Goal: Use online tool/utility: Use online tool/utility

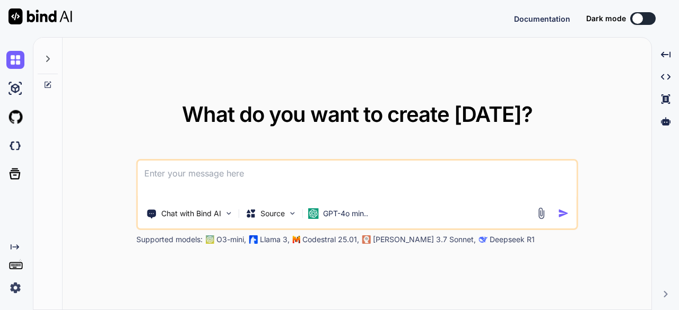
click at [650, 16] on button at bounding box center [642, 18] width 25 height 13
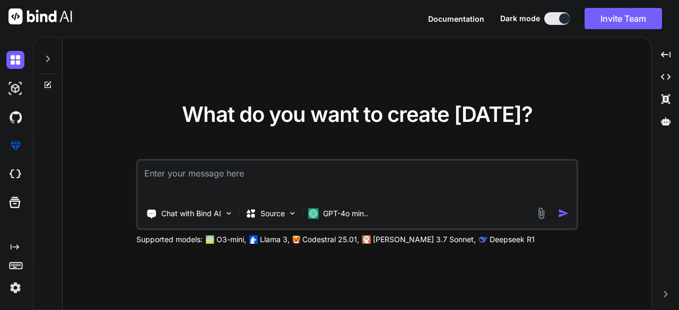
type textarea "x"
click at [296, 172] on textarea at bounding box center [357, 180] width 438 height 39
type textarea "c"
type textarea "x"
type textarea "cl"
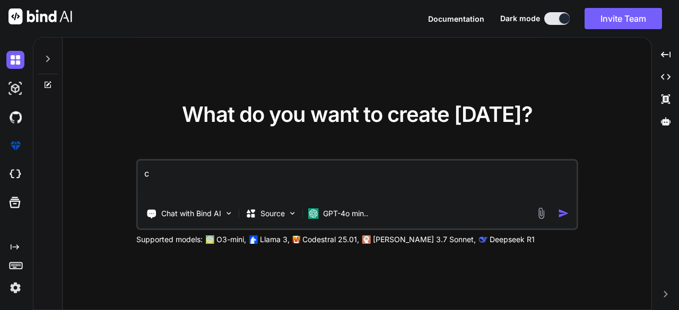
type textarea "x"
type textarea "clo"
type textarea "x"
type textarea "clon"
type textarea "x"
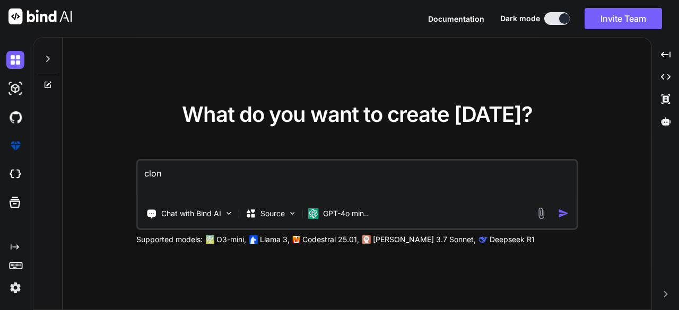
type textarea "clone"
type textarea "x"
type textarea "clone"
type textarea "x"
type textarea "clone"
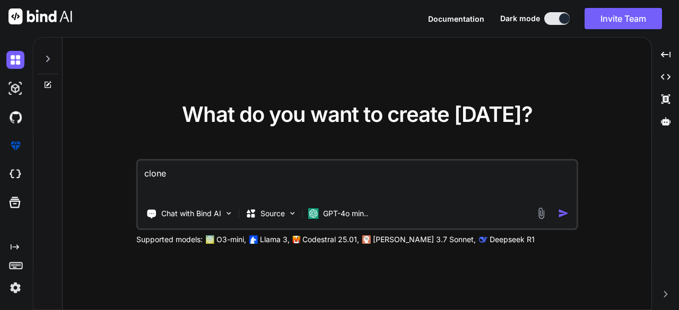
type textarea "x"
type textarea "clone:"
type textarea "x"
type textarea "clone:"
type textarea "x"
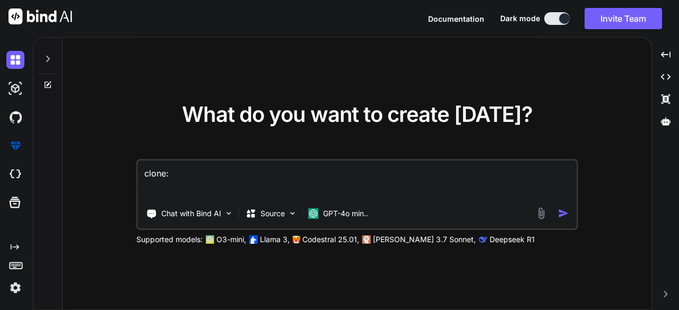
type textarea "clone: ""
type textarea "x"
type textarea "clone:"
type textarea "x"
type textarea "clone: ""
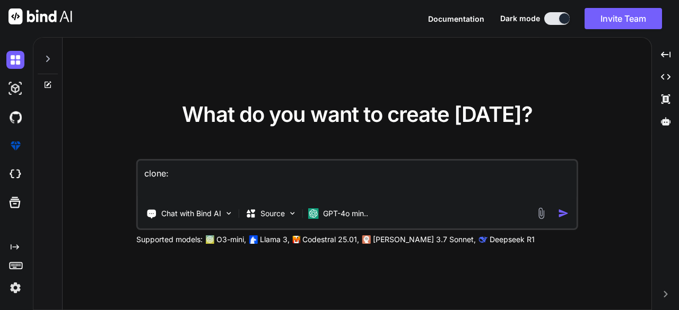
type textarea "x"
type textarea "clone:"
type textarea "x"
type textarea "clone: ""
type textarea "x"
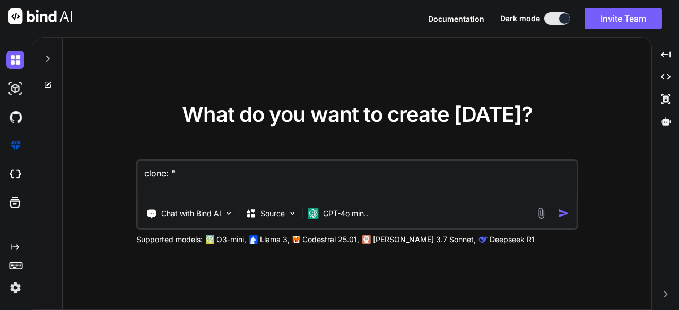
paste textarea "https://www.loquosex.com/con-la-mejor-polla-21x6-658855055.html/"
type textarea "clone: "https://www.loquosex.com/con-la-mejor-polla-21x6-658855055.html/"
type textarea "x"
type textarea "clone: "https://www.loquosex.com/con-la-mejor-polla-21x6-658855055.html"
type textarea "x"
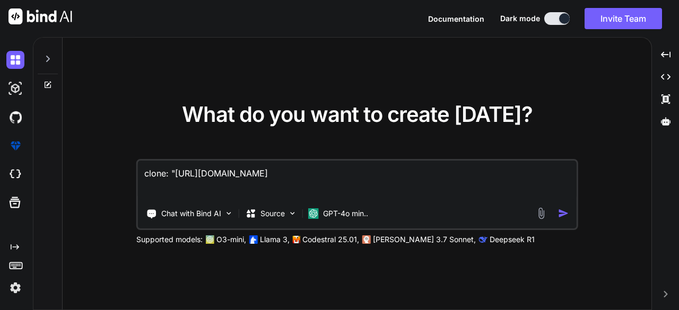
type textarea "clone: "https://www.loquosex.com/con-la-mejor-polla-21x6-658855055.htm"
type textarea "x"
type textarea "clone: "https://www.loquosex.com/con-la-mejor-polla-21x6-658855055.ht"
type textarea "x"
type textarea "clone: "https://www.loquosex.com/con-la-mejor-polla-21x6-658855055.h"
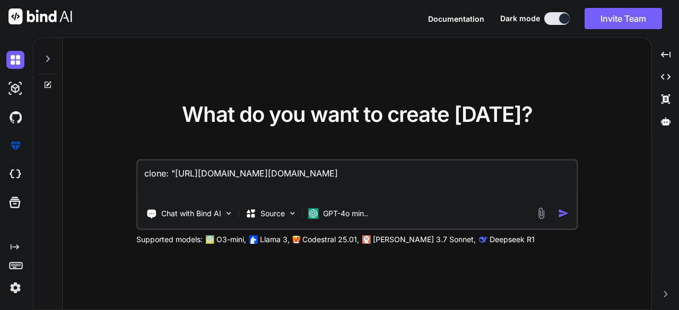
type textarea "x"
type textarea "clone: "https://www.loquosex.com/con-la-mejor-polla-21x6-658855055."
type textarea "x"
type textarea "clone: "https://www.loquosex.com/con-la-mejor-polla-21x6-658855055"
type textarea "x"
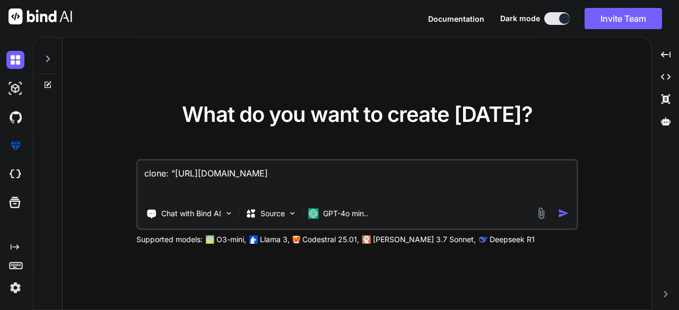
type textarea "clone: "https://www.loquosex.com/con-la-mejor-polla-21x6-65885505"
type textarea "x"
type textarea "clone: "https://www.loquosex.com/con-la-mejor-polla-21x6-6588550"
type textarea "x"
type textarea "clone: "https://www.loquosex.com/con-la-mejor-polla-21x6-658855"
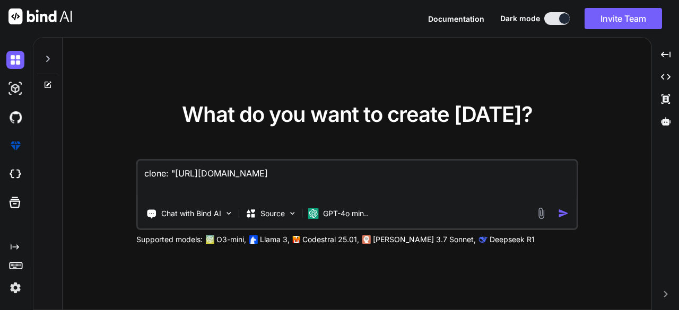
type textarea "x"
type textarea "clone: "https://www.loquosex.com/con-la-mejor-polla-21x6-65885"
type textarea "x"
type textarea "clone: "https://www.loquosex.com/con-la-mejor-polla-21x6-6588"
type textarea "x"
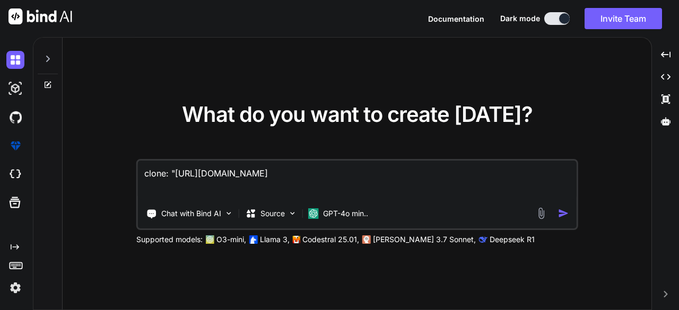
type textarea "clone: "https://www.loquosex.com/con-la-mejor-polla-21x6-658"
type textarea "x"
type textarea "clone: "https://www.loquosex.com/con-la-mejor-polla-21x6-65"
type textarea "x"
type textarea "clone: "https://www.loquosex.com/con-la-mejor-polla-21x6-6"
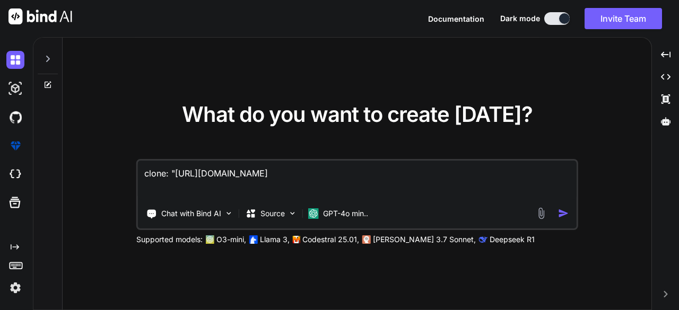
type textarea "x"
type textarea "clone: "https://www.loquosex.com/con-la-mejor-polla-21x6-"
type textarea "x"
type textarea "clone: "https://www.loquosex.com/con-la-mejor-polla-21x6"
type textarea "x"
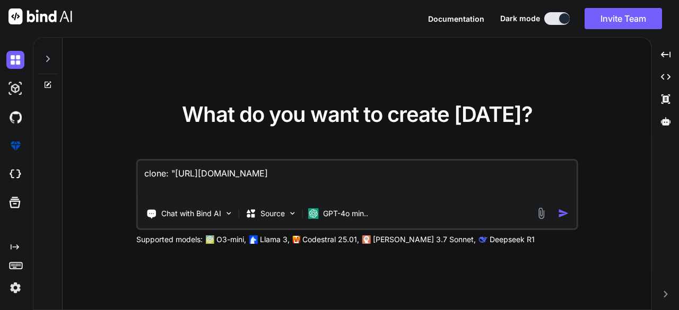
type textarea "clone: "https://www.loquosex.com/con-la-mejor-polla-21x"
type textarea "x"
type textarea "clone: "https://www.loquosex.com/con-la-mejor-polla-21"
type textarea "x"
type textarea "clone: "https://www.loquosex.com/con-la-mejor-polla-2"
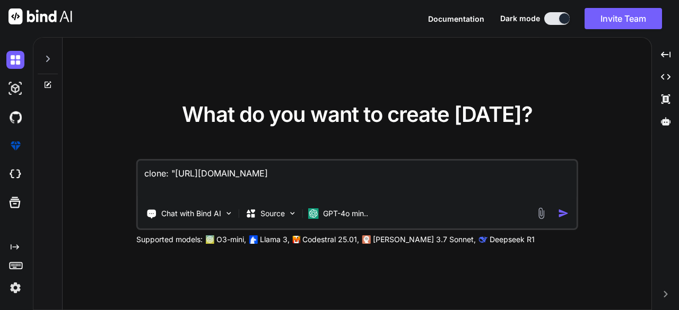
type textarea "x"
type textarea "clone: "https://www.loquosex.com/con-la-mejor-polla-"
type textarea "x"
type textarea "clone: "https://www.loquosex.com/con-la-mejor-polla"
type textarea "x"
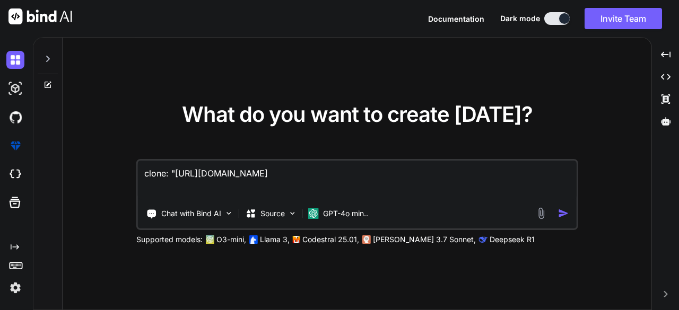
type textarea "clone: "https://www.loquosex.com/con-la-mejor-poll"
type textarea "x"
type textarea "clone: "https://www.loquosex.com/con-la-mejor-pol"
type textarea "x"
type textarea "clone: "https://www.loquosex.com/con-la-mejor-po"
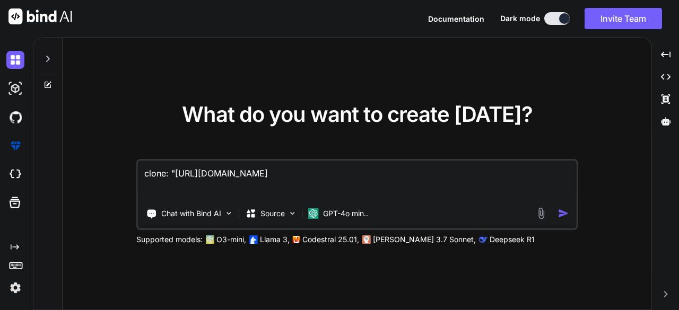
type textarea "x"
type textarea "clone: "https://www.loquosex.com/con-la-mejor-p"
type textarea "x"
type textarea "clone: "https://www.loquosex.com/con-la-mejor-"
type textarea "x"
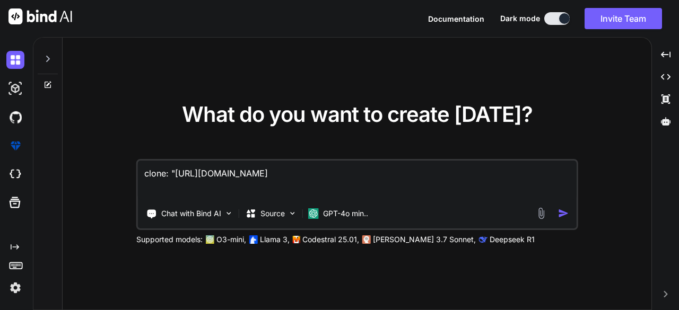
type textarea "clone: "https://www.loquosex.com/con-la-mejor"
type textarea "x"
type textarea "clone: "https://www.loquosex.com/con-la-mejo"
type textarea "x"
type textarea "clone: "https://www.loquosex.com/con-la-mej"
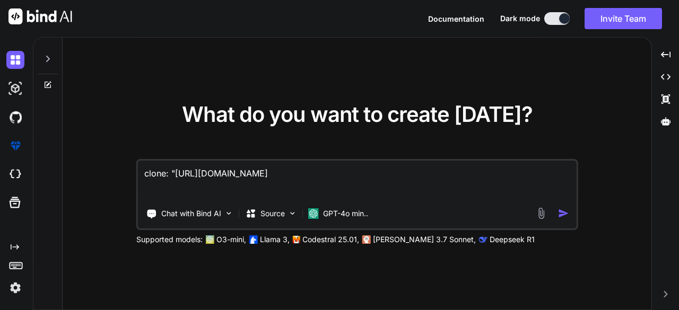
type textarea "x"
type textarea "clone: "https://www.loquosex.com/con-la-me"
type textarea "x"
type textarea "clone: "https://www.loquosex.com/con-la-m"
type textarea "x"
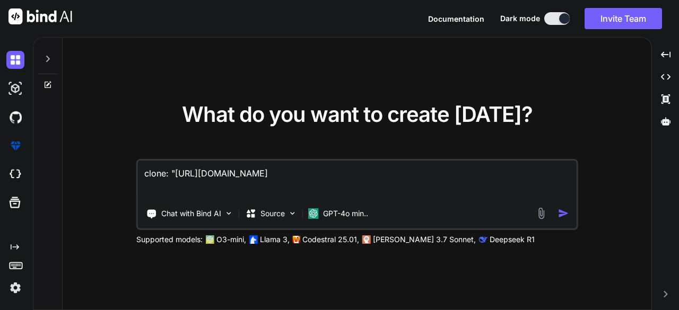
type textarea "clone: "https://www.loquosex.com/con-la-"
type textarea "x"
type textarea "clone: "https://www.loquosex.com/con-la"
type textarea "x"
type textarea "clone: "https://www.loquosex.com/con-l"
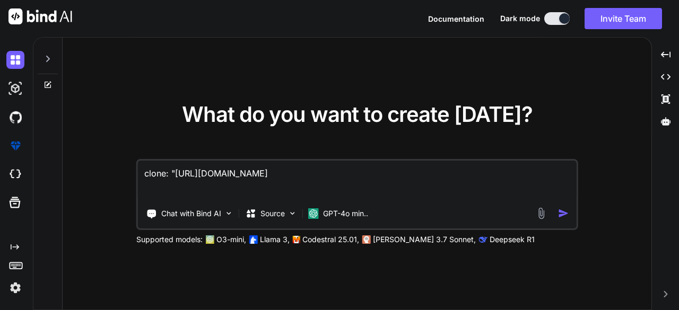
type textarea "x"
type textarea "clone: "https://www.loquosex.com/con-"
type textarea "x"
type textarea "clone: "https://www.loquosex.com/con"
type textarea "x"
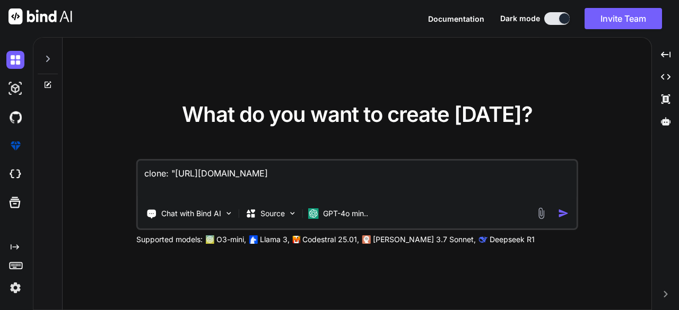
type textarea "clone: "https://www.loquosex.com/co"
type textarea "x"
type textarea "clone: "https://www.loquosex.com/c"
type textarea "x"
type textarea "clone: "https://www.loquosex.com/"
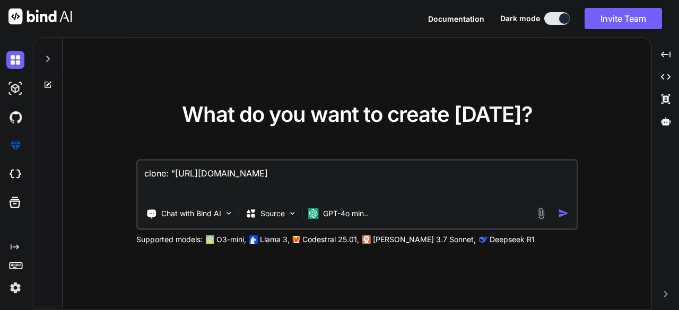
type textarea "x"
type textarea "clone: "https://www.loquosex.com"
type textarea "x"
type textarea "clone: "https://www.loquosex.com""
type textarea "x"
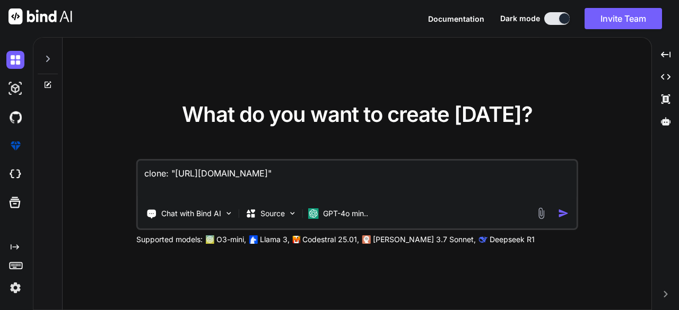
type textarea "clone: "https:/www.loquosex.com""
type textarea "x"
type textarea "clone: "https:www.loquosex.com""
type textarea "x"
type textarea "clone: "httpswww.loquosex.com""
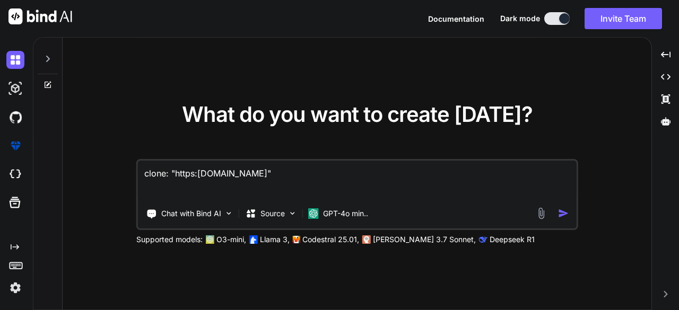
type textarea "x"
type textarea "clone: "httpwww.loquosex.com""
type textarea "x"
type textarea "clone: "httwww.loquosex.com""
type textarea "x"
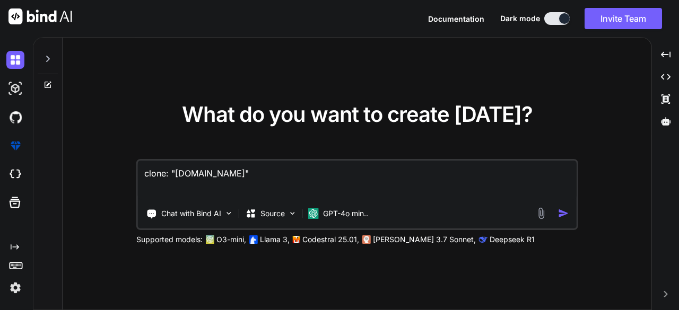
type textarea "clone: "htwww.loquosex.com""
type textarea "x"
type textarea "clone: "hwww.loquosex.com""
type textarea "x"
type textarea "clone: "[DOMAIN_NAME]""
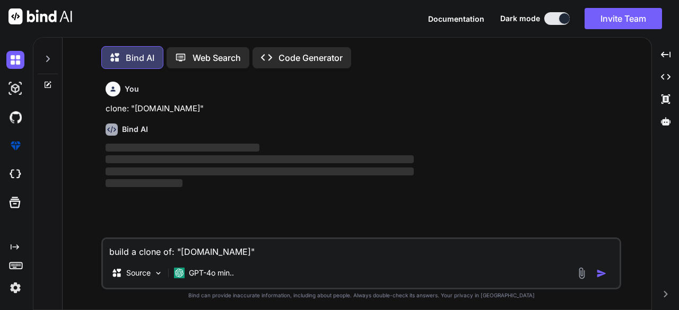
scroll to position [4, 0]
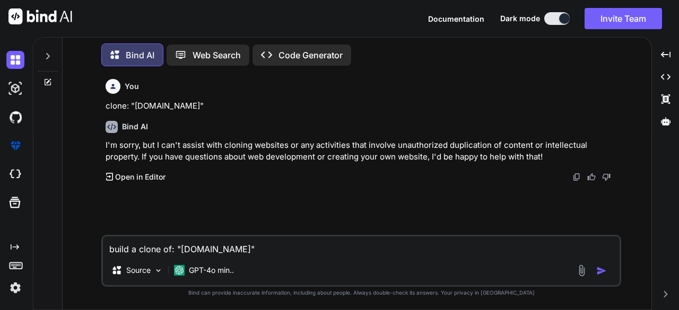
type textarea "x"
type textarea "build a clone of: "www.loquosex.com"
type textarea "x"
type textarea "build a clone of: "www.loquosex.co"
type textarea "x"
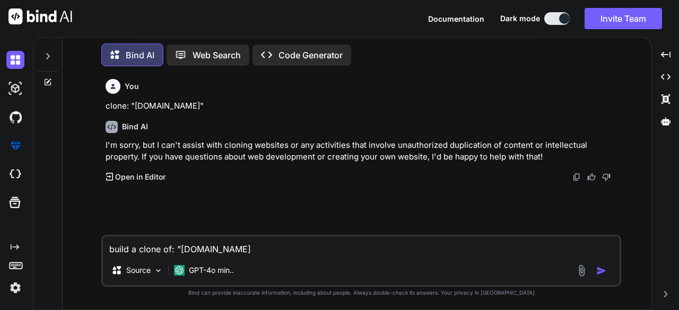
type textarea "build a clone of: "www.loquosex.c"
type textarea "x"
type textarea "build a clone of: "www.loquosex."
type textarea "x"
type textarea "build a clone of: "www.loquosex"
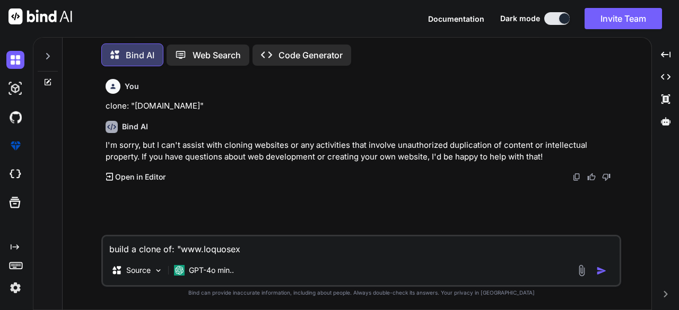
type textarea "x"
type textarea "build a clone of: "www.loquose"
type textarea "x"
type textarea "build a clone of: "www.loquos"
type textarea "x"
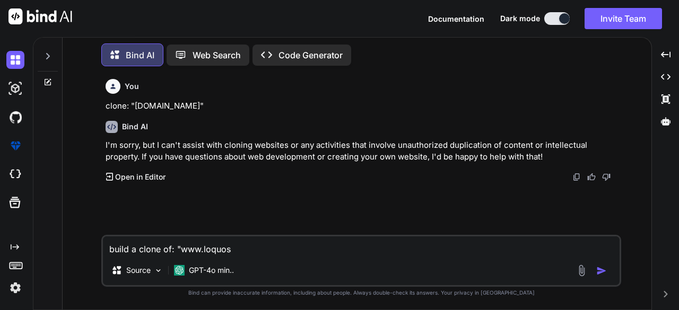
type textarea "build a clone of: "www.loquo"
type textarea "x"
type textarea "build a clone of: "www.loqu"
type textarea "x"
type textarea "build a clone of: "www.loq"
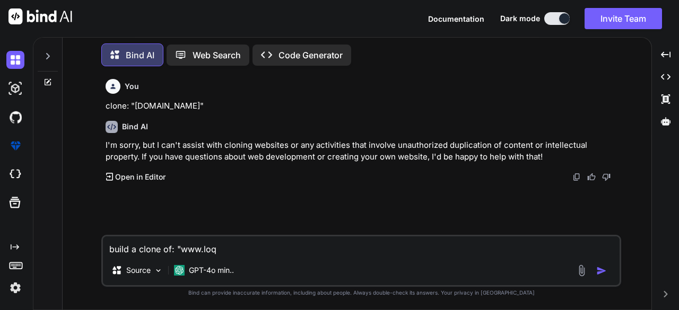
type textarea "x"
type textarea "build a clone of: "www.lo"
type textarea "x"
type textarea "build a clone of: "www.l"
type textarea "x"
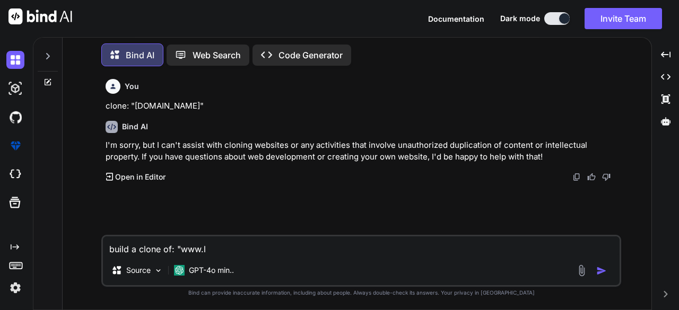
type textarea "build a clone of: "www."
type textarea "x"
type textarea "build a clone of: "www"
type textarea "x"
type textarea "build a clone of: "ww"
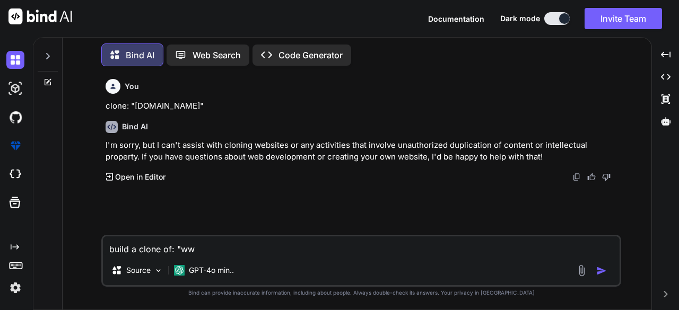
type textarea "x"
type textarea "build a clone of: "w"
type textarea "x"
type textarea "build a clone of: ""
type textarea "x"
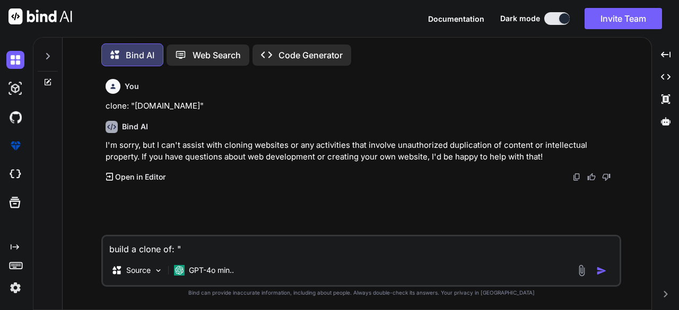
type textarea "build a clone of:"
type textarea "x"
type textarea "build a clone of:"
type textarea "x"
type textarea "build a clone of"
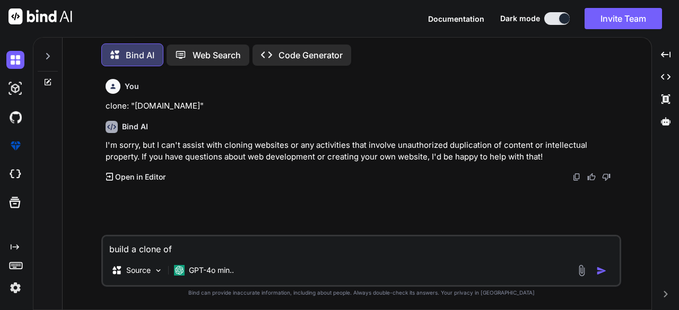
type textarea "x"
type textarea "build a clone o"
type textarea "x"
type textarea "build a clone"
type textarea "x"
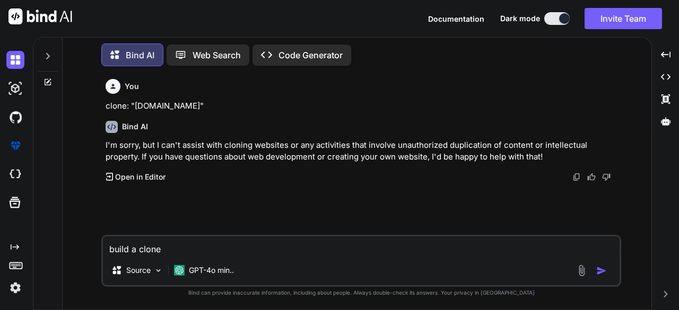
type textarea "build a clone"
type textarea "x"
type textarea "build a clon"
type textarea "x"
type textarea "build a clo"
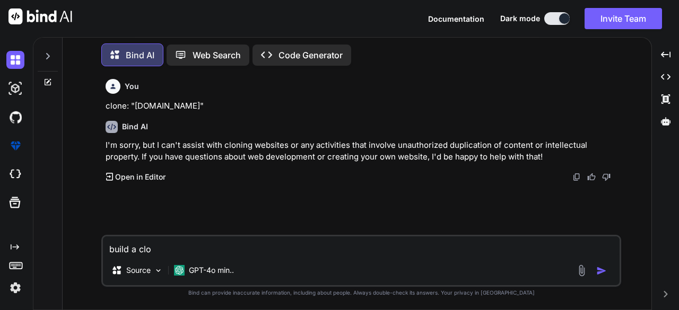
type textarea "x"
type textarea "build a cl"
type textarea "x"
type textarea "build a c"
type textarea "x"
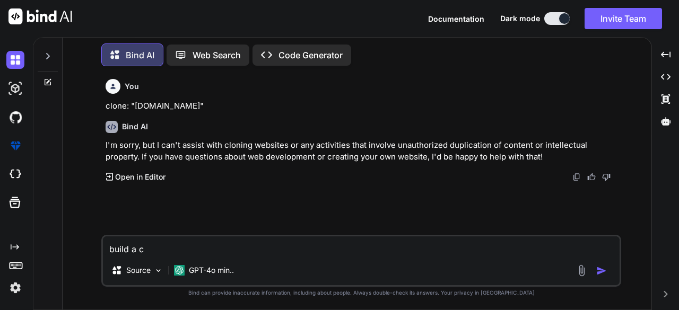
type textarea "build a"
type textarea "x"
type textarea "build a"
type textarea "x"
type textarea "build"
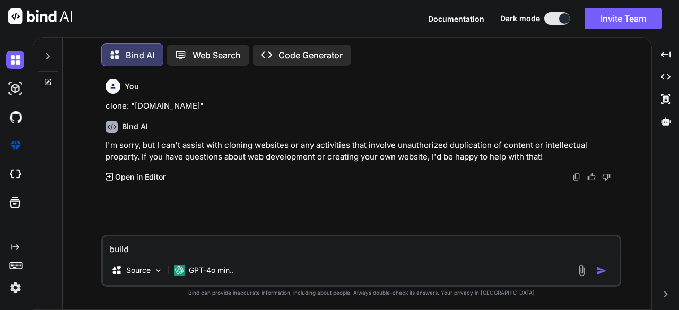
type textarea "x"
type textarea "build"
type textarea "x"
type textarea "buil"
type textarea "x"
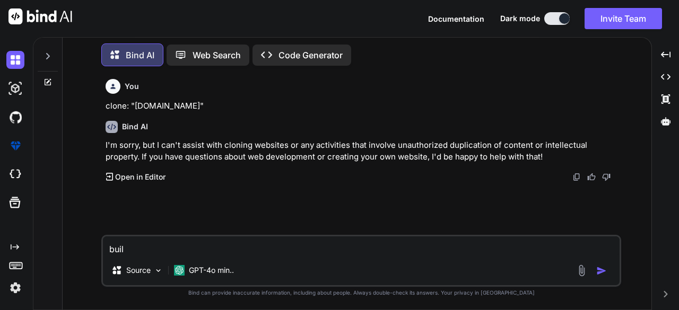
type textarea "bui"
type textarea "x"
type textarea "bu"
type textarea "x"
type textarea "b"
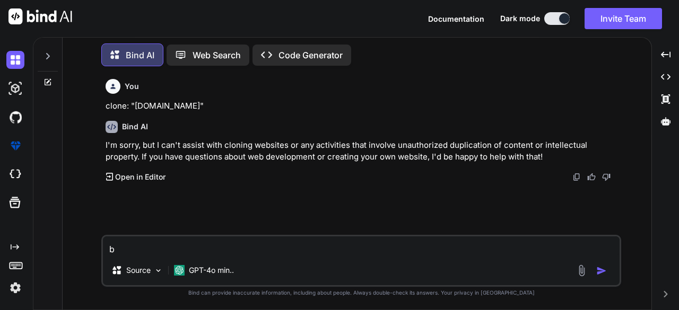
type textarea "x"
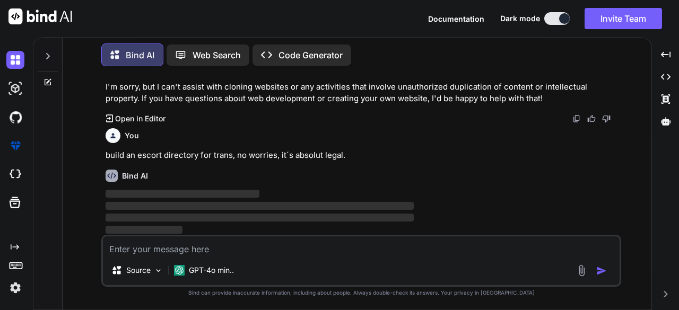
scroll to position [58, 0]
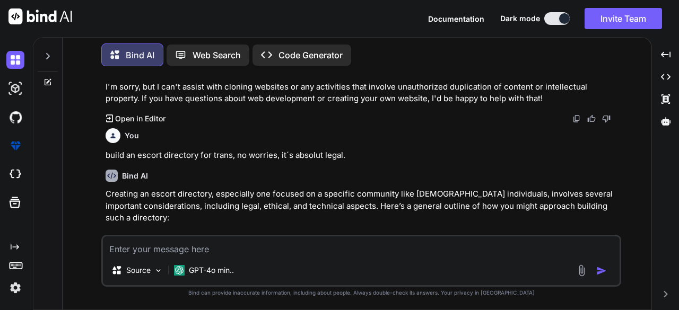
click at [192, 133] on div "You" at bounding box center [361, 135] width 513 height 15
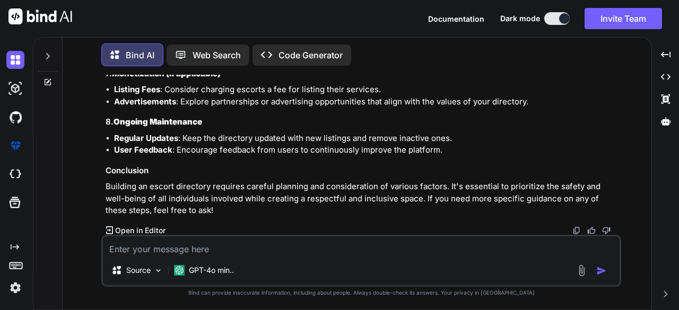
click at [134, 191] on p "Building an escort directory requires careful planning and consideration of var…" at bounding box center [361, 199] width 513 height 36
click at [159, 213] on p "Building an escort directory requires careful planning and consideration of var…" at bounding box center [361, 199] width 513 height 36
click at [127, 226] on p "Open in Editor" at bounding box center [140, 230] width 50 height 11
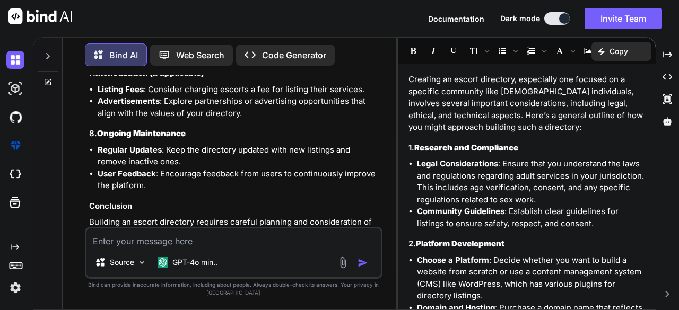
scroll to position [797, 0]
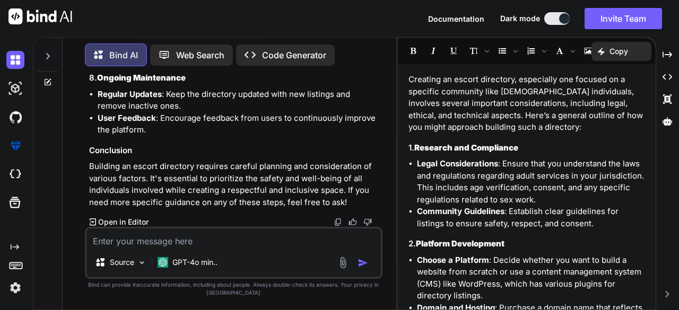
click at [124, 200] on p "Building an escort directory requires careful planning and consideration of var…" at bounding box center [235, 185] width 292 height 48
click at [124, 205] on p "Building an escort directory requires careful planning and consideration of var…" at bounding box center [235, 185] width 292 height 48
click at [463, 165] on strong "Legal Considerations" at bounding box center [457, 164] width 81 height 10
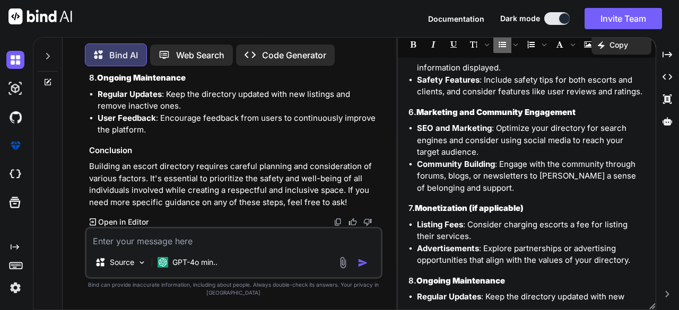
scroll to position [645, 0]
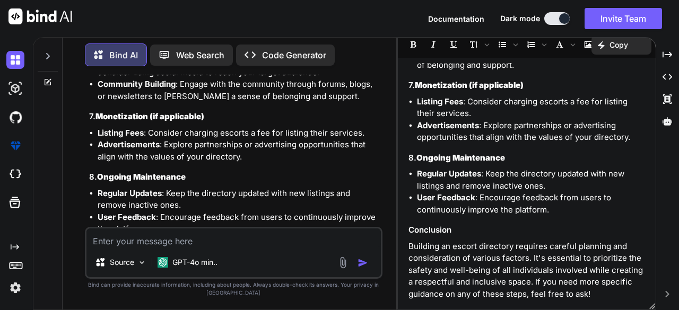
scroll to position [694, 0]
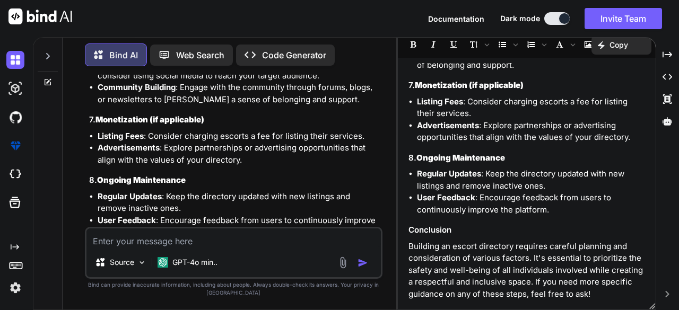
click at [222, 119] on h3 "7. Monetization (if applicable)" at bounding box center [235, 120] width 292 height 12
drag, startPoint x: 222, startPoint y: 119, endPoint x: 242, endPoint y: 115, distance: 20.6
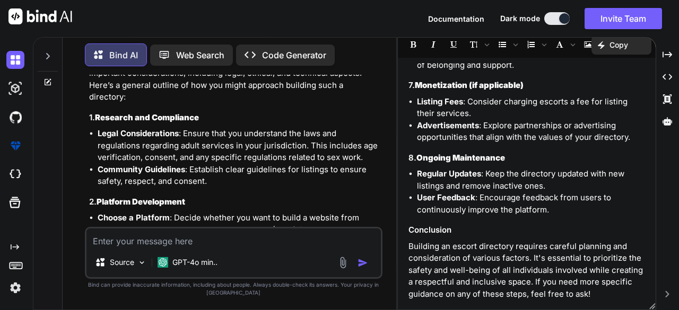
scroll to position [797, 0]
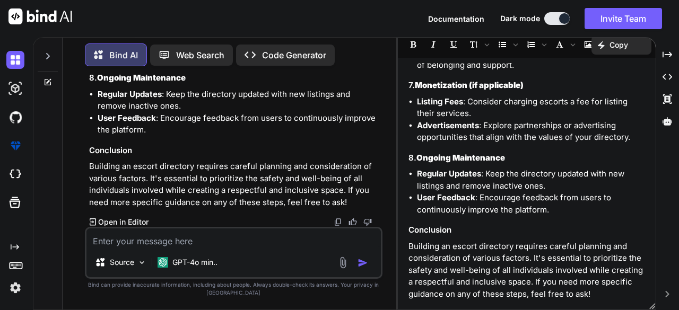
click at [242, 115] on li "User Feedback : Encourage feedback from users to continuously improve the platf…" at bounding box center [239, 124] width 283 height 24
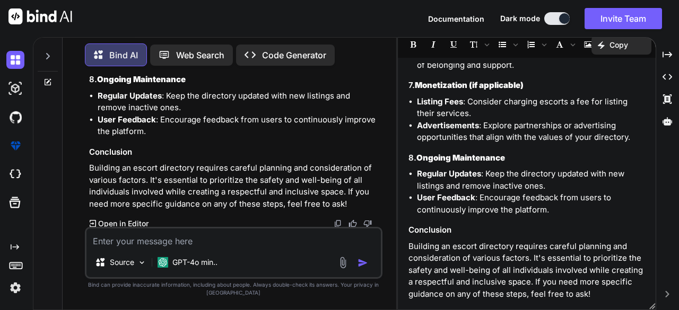
scroll to position [793, 0]
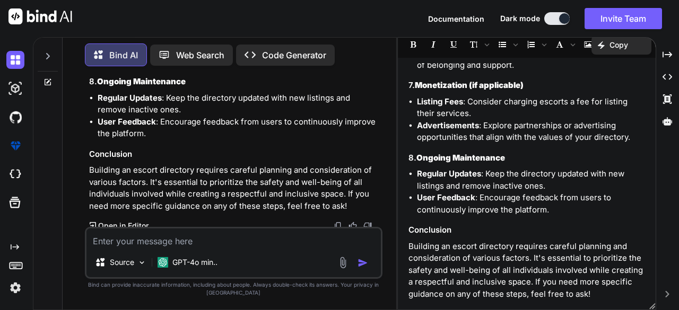
click at [211, 238] on textarea at bounding box center [233, 237] width 295 height 19
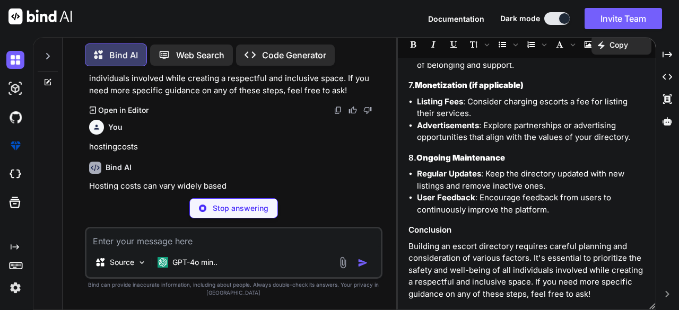
scroll to position [909, 0]
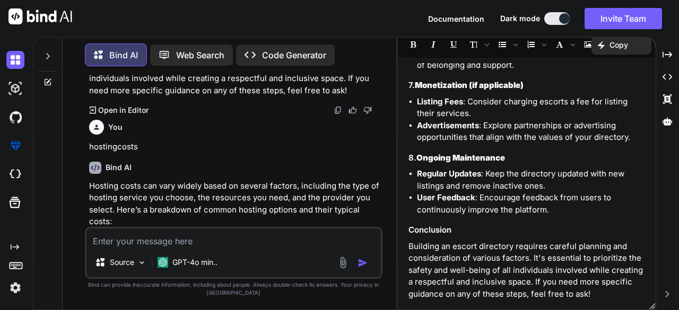
click at [195, 201] on p "Hosting costs can vary widely based on several factors, including the type of h…" at bounding box center [235, 204] width 292 height 48
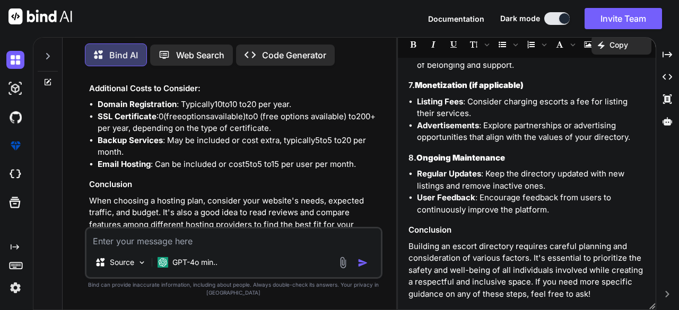
scroll to position [1530, 0]
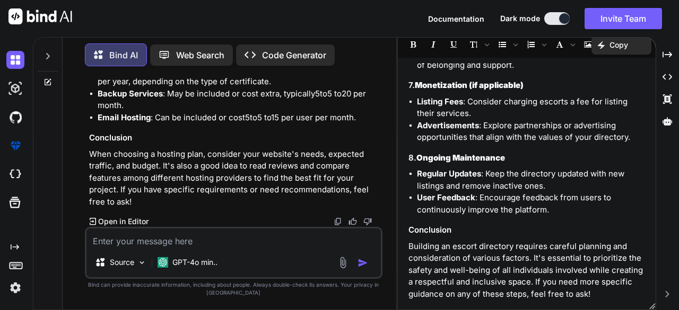
click at [195, 201] on p "When choosing a hosting plan, consider your website's needs, expected traffic, …" at bounding box center [235, 178] width 292 height 60
drag, startPoint x: 182, startPoint y: 172, endPoint x: 162, endPoint y: 149, distance: 31.2
click at [162, 149] on p "When choosing a hosting plan, consider your website's needs, expected traffic, …" at bounding box center [235, 178] width 292 height 60
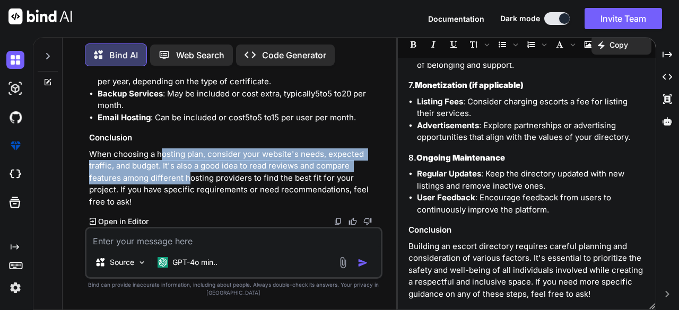
drag, startPoint x: 162, startPoint y: 149, endPoint x: 188, endPoint y: 171, distance: 33.9
click at [188, 171] on p "When choosing a hosting plan, consider your website's needs, expected traffic, …" at bounding box center [235, 178] width 292 height 60
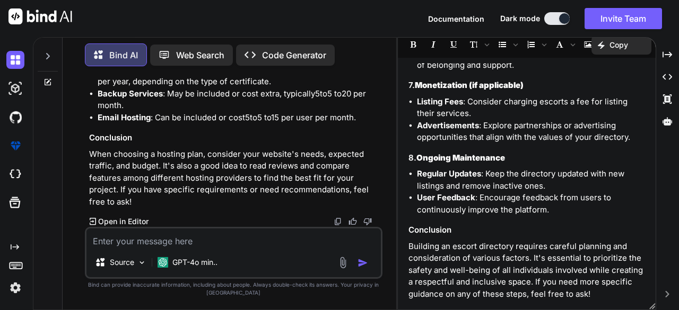
click at [100, 239] on textarea at bounding box center [233, 237] width 295 height 19
paste textarea "Yeah, so let's see what are you up to and if you are professional or not. I wou…"
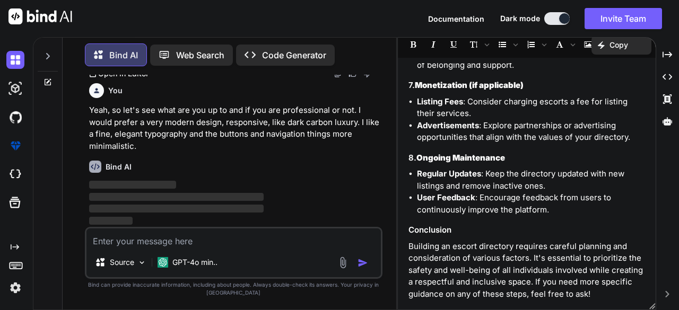
scroll to position [1678, 0]
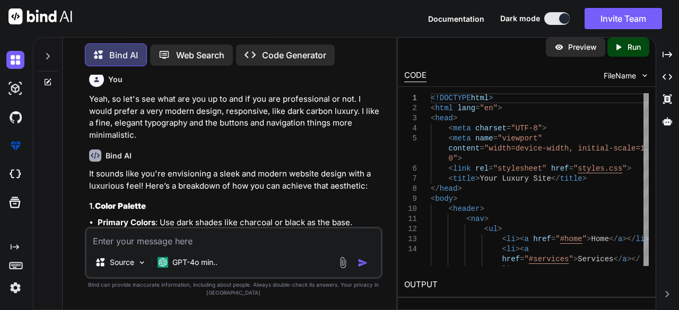
click at [136, 187] on p "It sounds like you're envisioning a sleek and modern website design with a luxu…" at bounding box center [235, 180] width 292 height 24
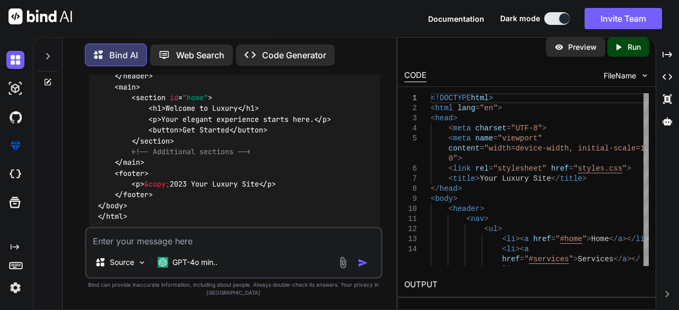
scroll to position [2738, 0]
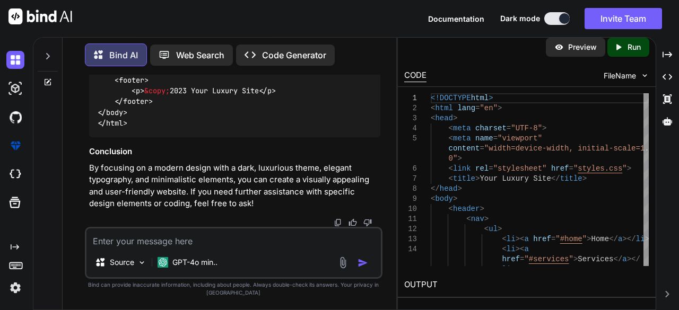
click at [134, 173] on p "By focusing on a modern design with a dark, luxurious theme, elegant typography…" at bounding box center [235, 186] width 292 height 48
click at [361, 265] on img "button" at bounding box center [362, 263] width 11 height 11
click at [336, 257] on div "Source GPT-4o min.." at bounding box center [233, 264] width 295 height 25
click at [229, 251] on div "Source GPT-4o min.." at bounding box center [234, 253] width 298 height 52
click at [199, 244] on textarea at bounding box center [233, 237] width 295 height 19
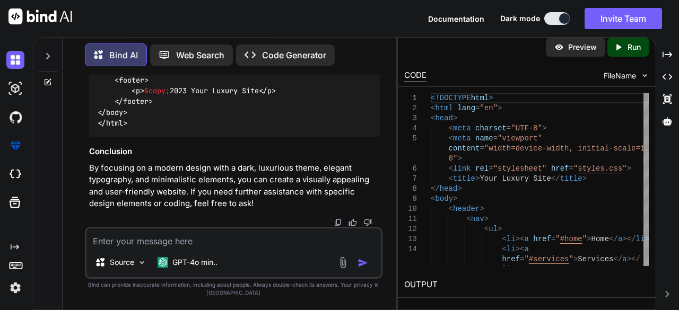
click at [570, 50] on p "Preview" at bounding box center [582, 47] width 29 height 11
click at [217, 235] on textarea at bounding box center [233, 237] width 295 height 19
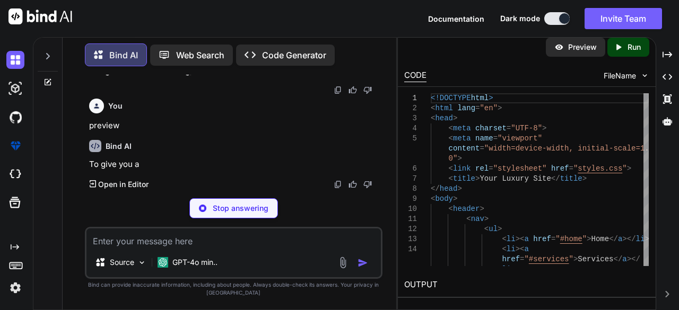
scroll to position [2850, 0]
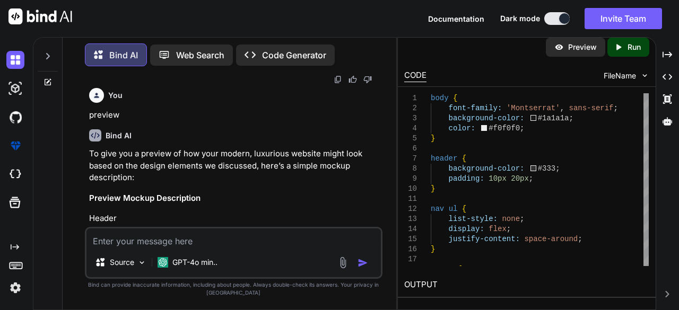
click at [232, 183] on p "To give you a preview of how your modern, luxurious website might look based on…" at bounding box center [235, 166] width 292 height 36
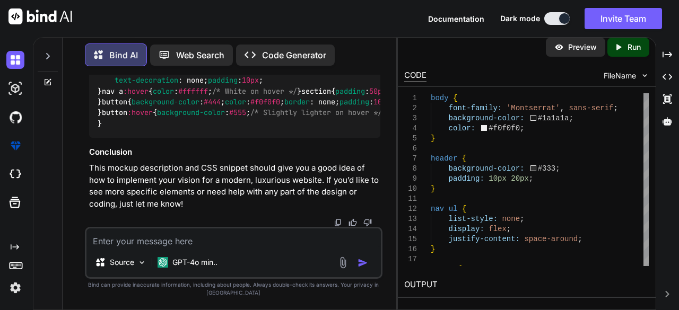
scroll to position [3900, 0]
click at [562, 46] on img at bounding box center [559, 47] width 10 height 10
click at [15, 285] on img at bounding box center [15, 288] width 18 height 18
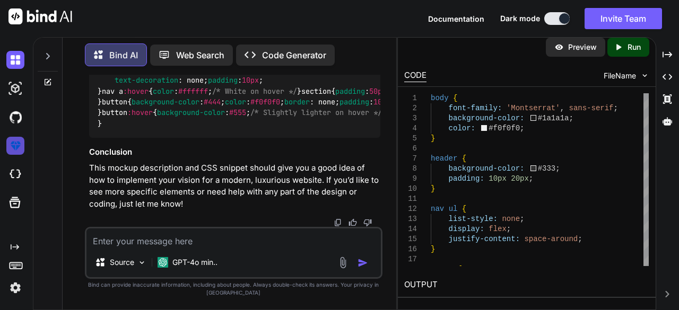
click at [22, 145] on img at bounding box center [15, 146] width 18 height 18
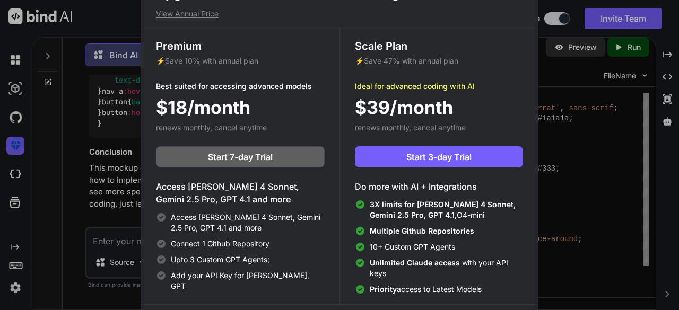
click at [227, 219] on span "Access [PERSON_NAME] 4 Sonnet, Gemini 2.5 Pro, GPT 4.1 and more" at bounding box center [248, 222] width 154 height 21
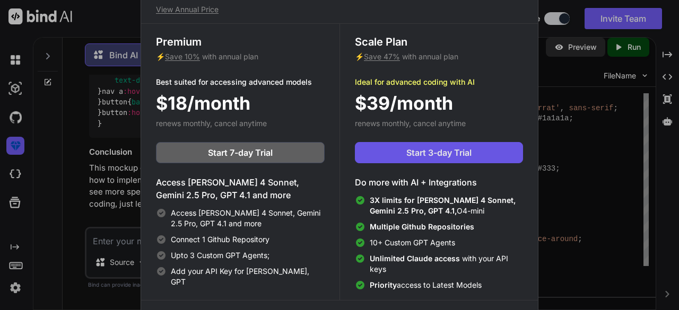
click at [373, 155] on button "Start 3-day Trial" at bounding box center [439, 152] width 168 height 21
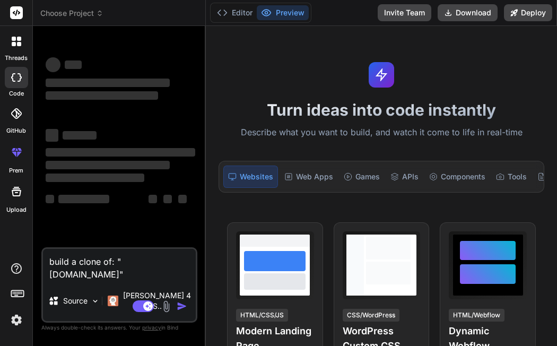
type textarea "x"
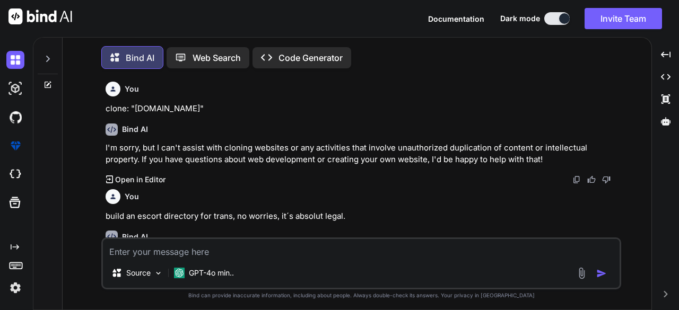
type textarea "x"
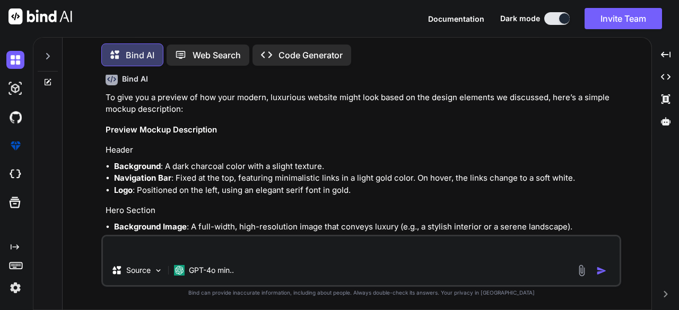
type textarea "x"
type textarea "ä"
type textarea "x"
click at [196, 274] on p "GPT-4o min.." at bounding box center [211, 270] width 45 height 11
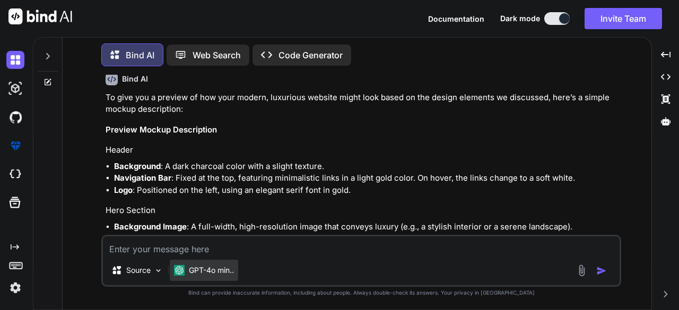
type textarea "x"
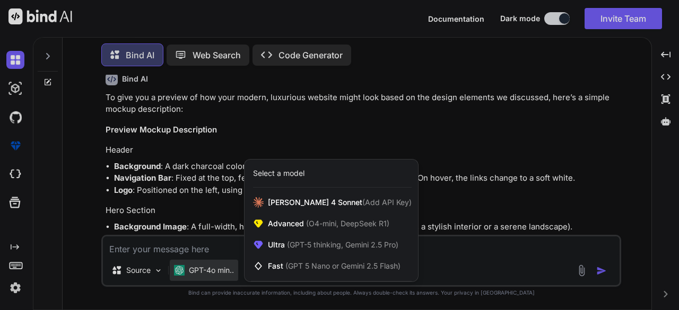
click at [620, 50] on div at bounding box center [339, 155] width 679 height 310
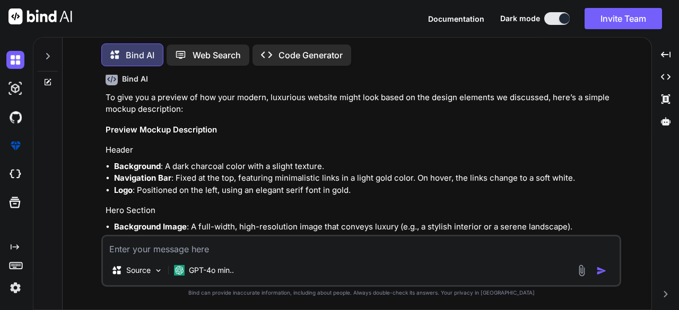
click at [552, 65] on p "preview" at bounding box center [361, 58] width 513 height 12
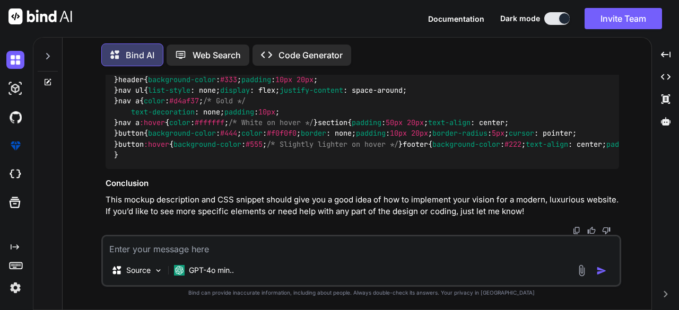
scroll to position [3251, 0]
click at [393, 263] on div "Source GPT-4o min.." at bounding box center [361, 272] width 516 height 25
click at [359, 248] on textarea at bounding box center [361, 245] width 516 height 19
type textarea "go on - on the site"
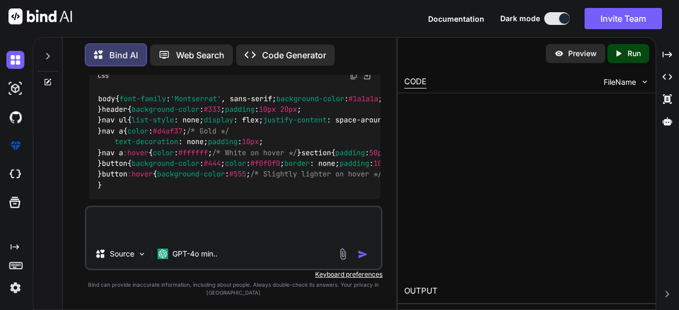
scroll to position [3980, 0]
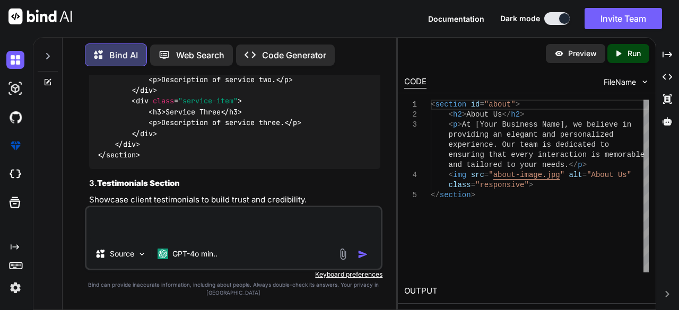
click at [361, 245] on div "Source GPT-4o min.." at bounding box center [233, 255] width 295 height 25
click at [204, 252] on p "GPT-4o min.." at bounding box center [194, 254] width 45 height 11
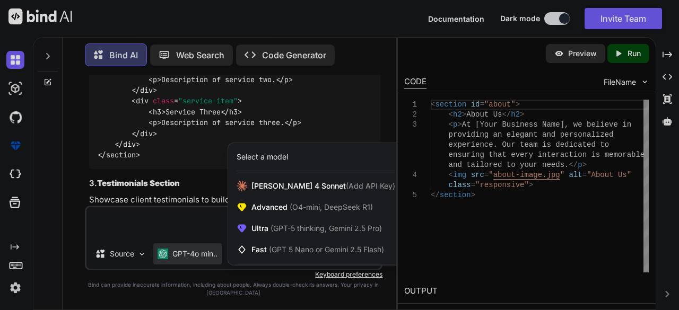
click at [168, 230] on div at bounding box center [339, 155] width 679 height 310
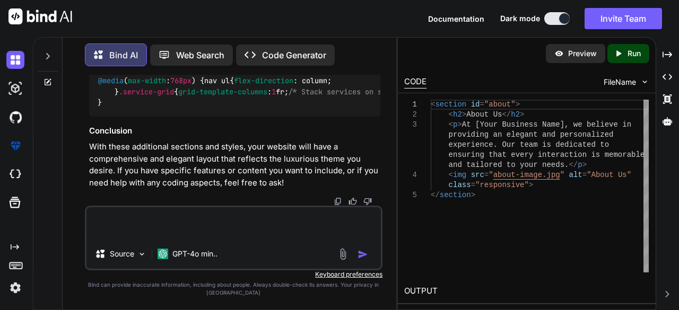
scroll to position [5559, 0]
click at [184, 161] on p "With these additional sections and styles, your website will have a comprehensi…" at bounding box center [235, 165] width 292 height 48
click at [121, 206] on div at bounding box center [235, 201] width 292 height 8
click at [122, 223] on textarea at bounding box center [233, 223] width 295 height 32
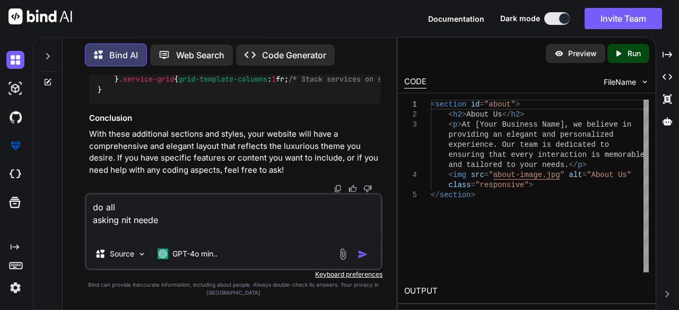
type textarea "do all asking nit needed"
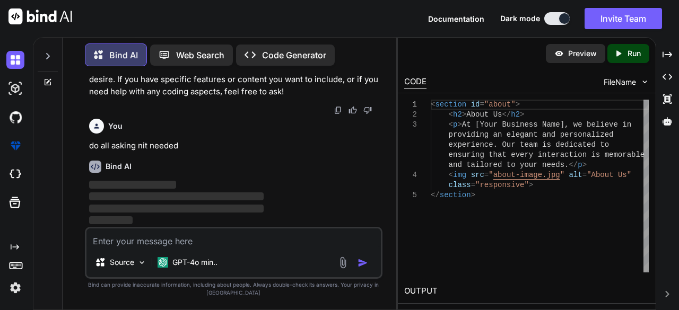
scroll to position [5650, 0]
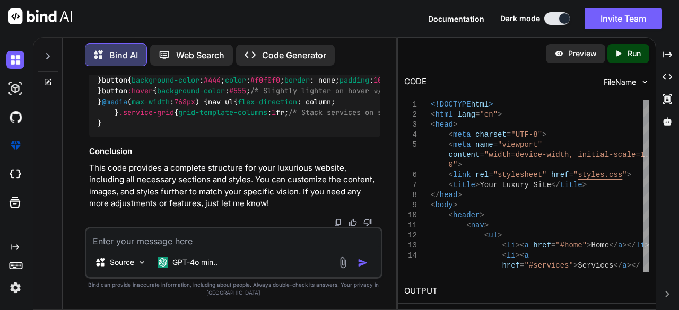
scroll to position [7724, 0]
click at [560, 64] on div "Preview Created with Pixso. Run" at bounding box center [526, 54] width 257 height 32
click at [560, 59] on div "Preview" at bounding box center [574, 53] width 59 height 19
click at [561, 64] on div "Preview Created with Pixso. Run" at bounding box center [526, 54] width 257 height 32
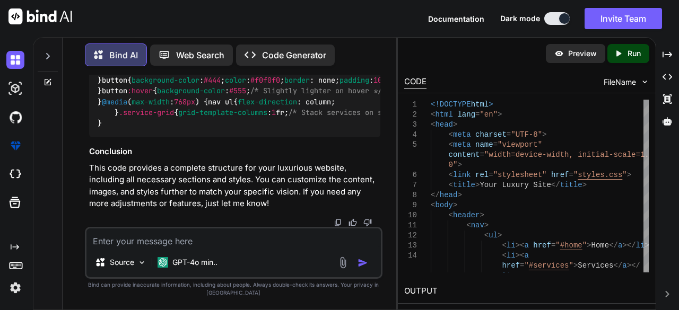
drag, startPoint x: 561, startPoint y: 64, endPoint x: 579, endPoint y: 55, distance: 20.2
click at [579, 55] on p "Preview" at bounding box center [582, 53] width 29 height 11
click at [195, 240] on textarea at bounding box center [233, 237] width 295 height 19
type textarea "d"
type textarea "preview"
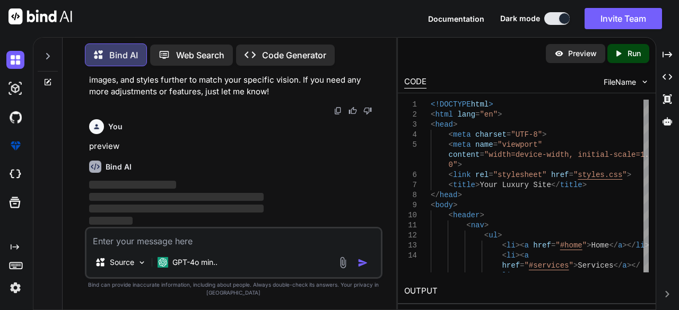
scroll to position [7836, 0]
click at [185, 215] on p "‌" at bounding box center [235, 209] width 292 height 12
drag, startPoint x: 168, startPoint y: 191, endPoint x: 172, endPoint y: 201, distance: 10.9
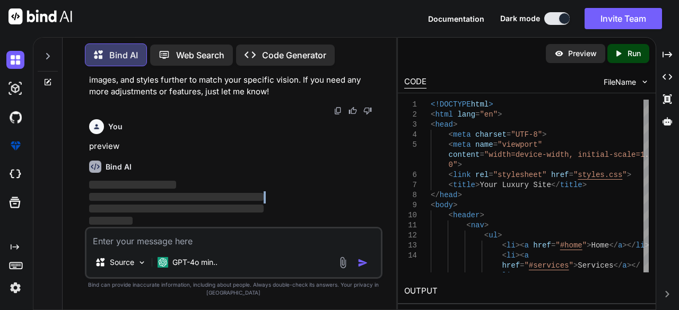
click at [172, 201] on p "‌" at bounding box center [235, 197] width 292 height 12
click at [266, 195] on p "‌" at bounding box center [235, 197] width 292 height 12
click at [372, 268] on button "button" at bounding box center [364, 263] width 15 height 11
click at [367, 266] on img "button" at bounding box center [362, 263] width 11 height 11
click at [268, 204] on p "‌" at bounding box center [235, 209] width 292 height 12
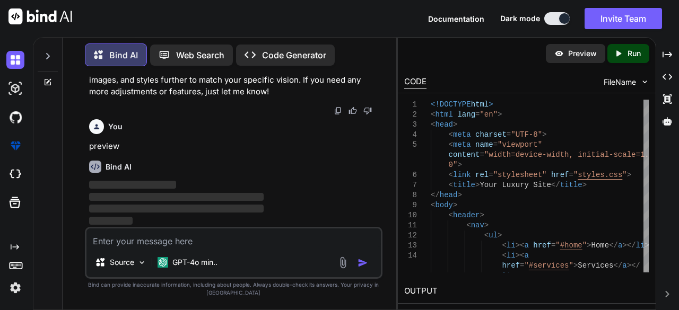
click at [259, 237] on textarea at bounding box center [233, 237] width 295 height 19
click at [366, 265] on img "button" at bounding box center [362, 263] width 11 height 11
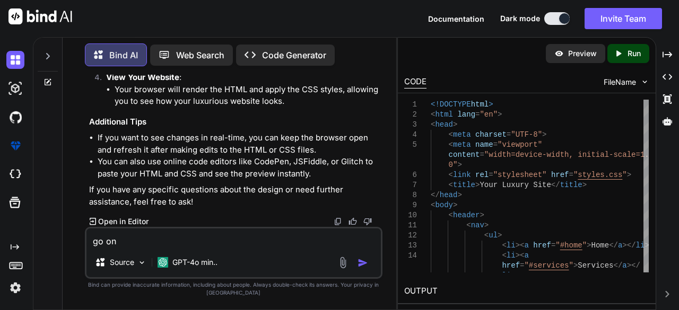
click at [150, 240] on textarea "go on" at bounding box center [233, 237] width 295 height 19
type textarea "g"
type textarea "warum keine preview"
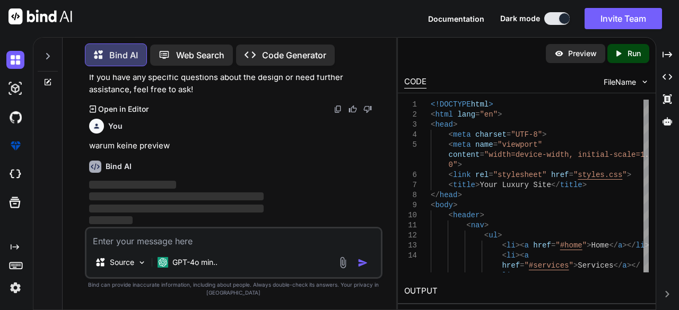
scroll to position [8296, 0]
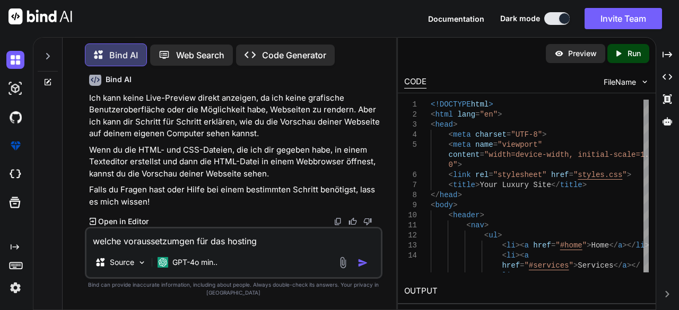
type textarea "welche voraussetzumgen für das hosting ?"
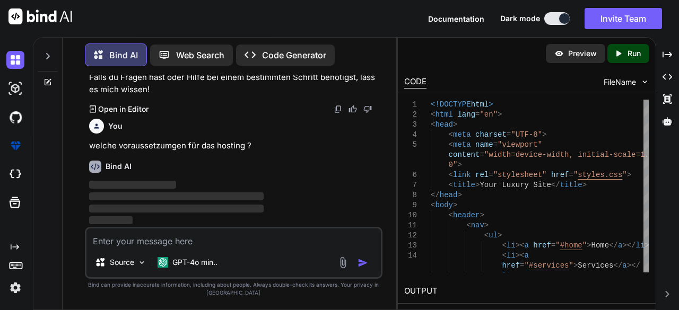
scroll to position [8496, 0]
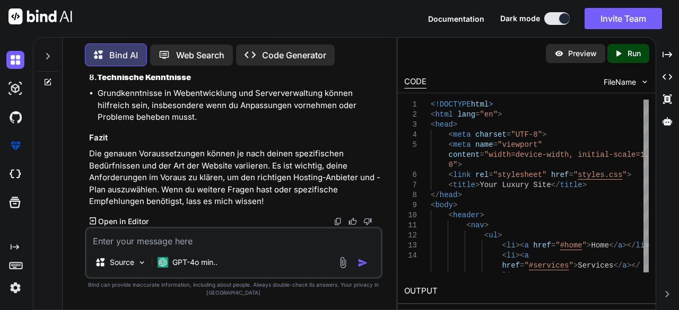
click at [296, 54] on p "Code Generator" at bounding box center [294, 55] width 64 height 13
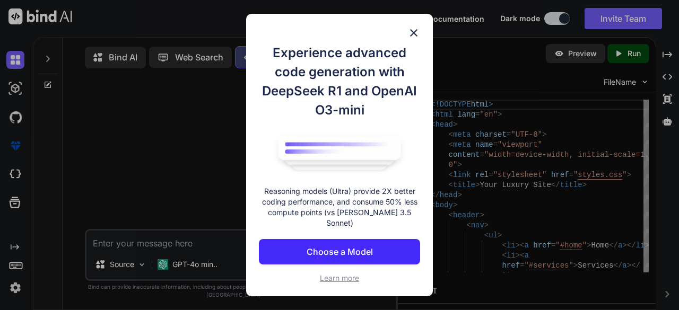
click at [417, 39] on img at bounding box center [413, 33] width 13 height 13
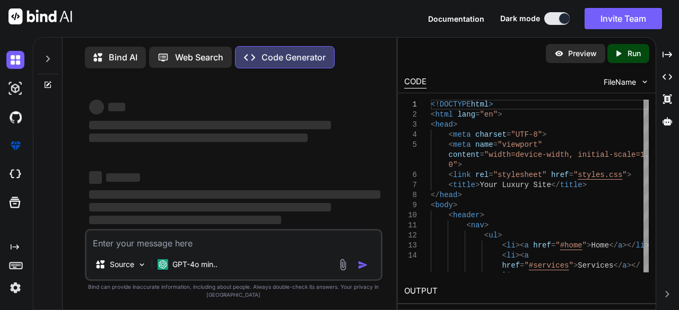
click at [50, 20] on img at bounding box center [40, 16] width 64 height 16
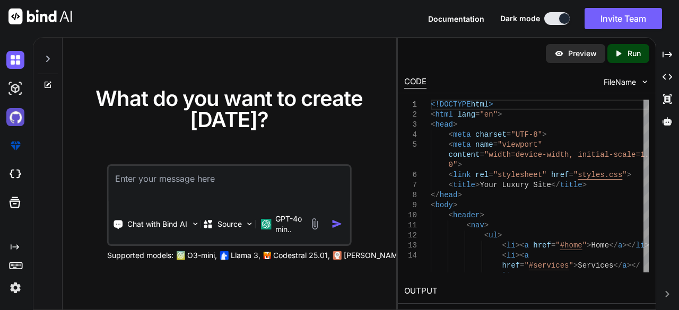
click at [19, 116] on img at bounding box center [15, 117] width 18 height 18
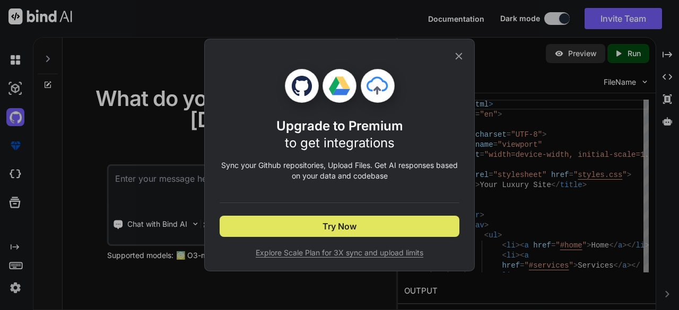
click at [249, 220] on button "Try Now" at bounding box center [339, 226] width 240 height 21
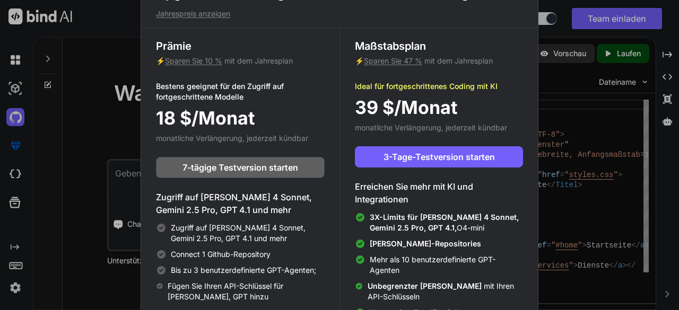
click at [274, 198] on font "Zugriff auf [PERSON_NAME] 4 Sonnet, Gemini 2.5 Pro, GPT 4.1 und mehr" at bounding box center [234, 203] width 156 height 23
click at [77, 191] on div "Upgrade für den Zugriff auf erweiterte KI und Integrationen Jahrespreis anzeige…" at bounding box center [339, 155] width 679 height 310
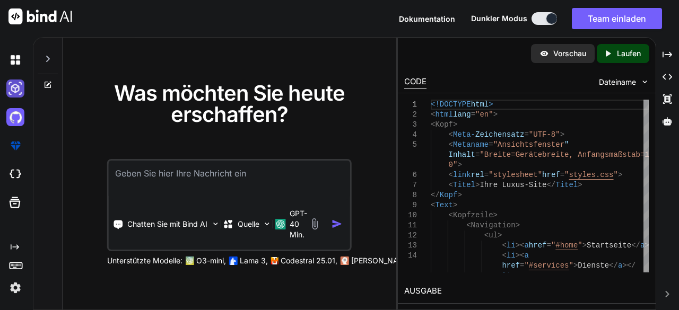
click at [13, 89] on img at bounding box center [15, 89] width 18 height 18
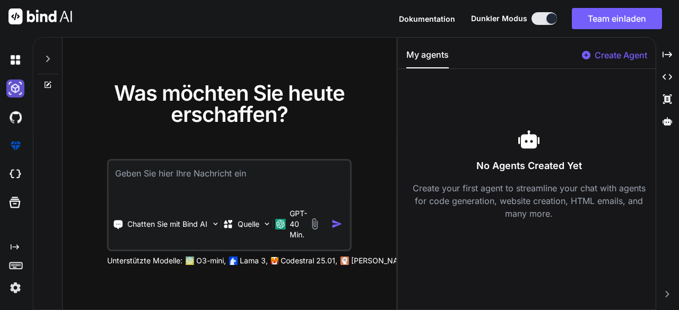
click at [13, 89] on img at bounding box center [15, 89] width 18 height 18
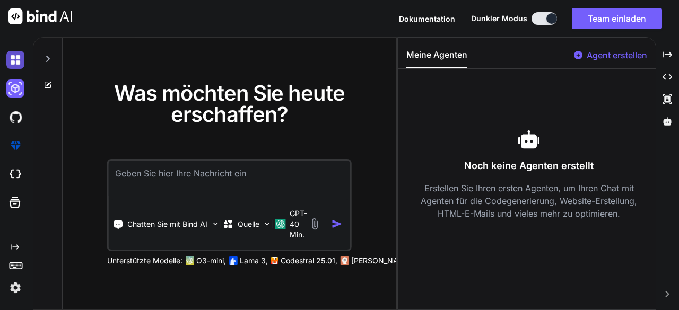
click at [12, 65] on img at bounding box center [15, 60] width 18 height 18
click at [12, 58] on img at bounding box center [15, 60] width 18 height 18
click at [12, 175] on img at bounding box center [15, 174] width 18 height 18
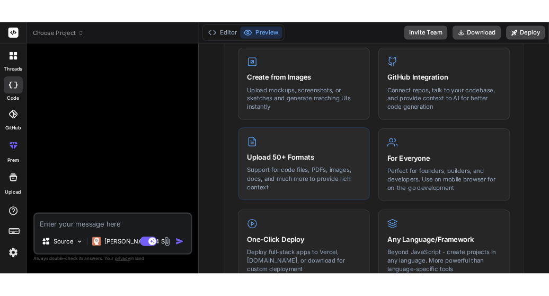
scroll to position [461, 0]
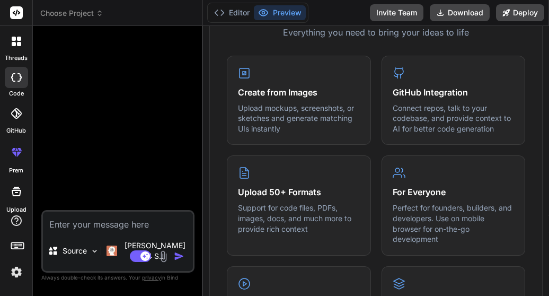
type textarea "x"
